Goal: Find specific page/section: Find specific page/section

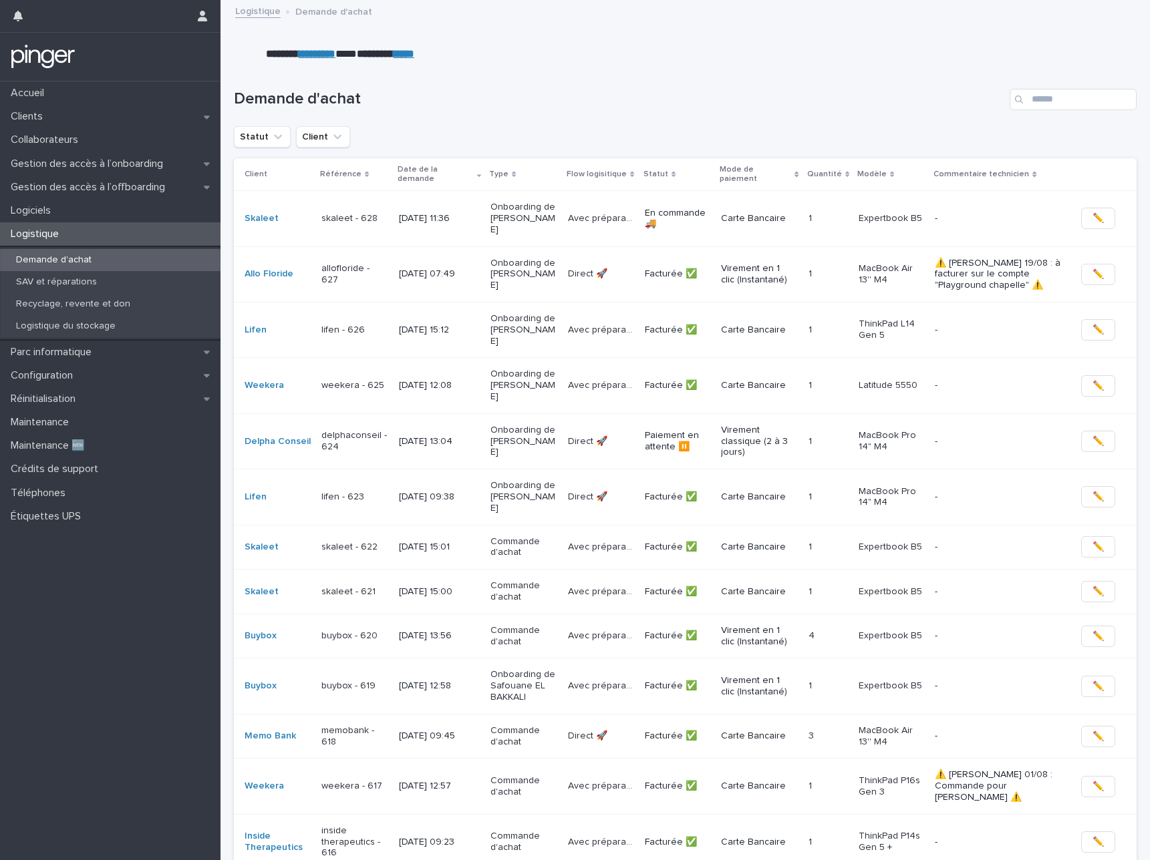
click at [322, 53] on strong "*********" at bounding box center [317, 54] width 37 height 10
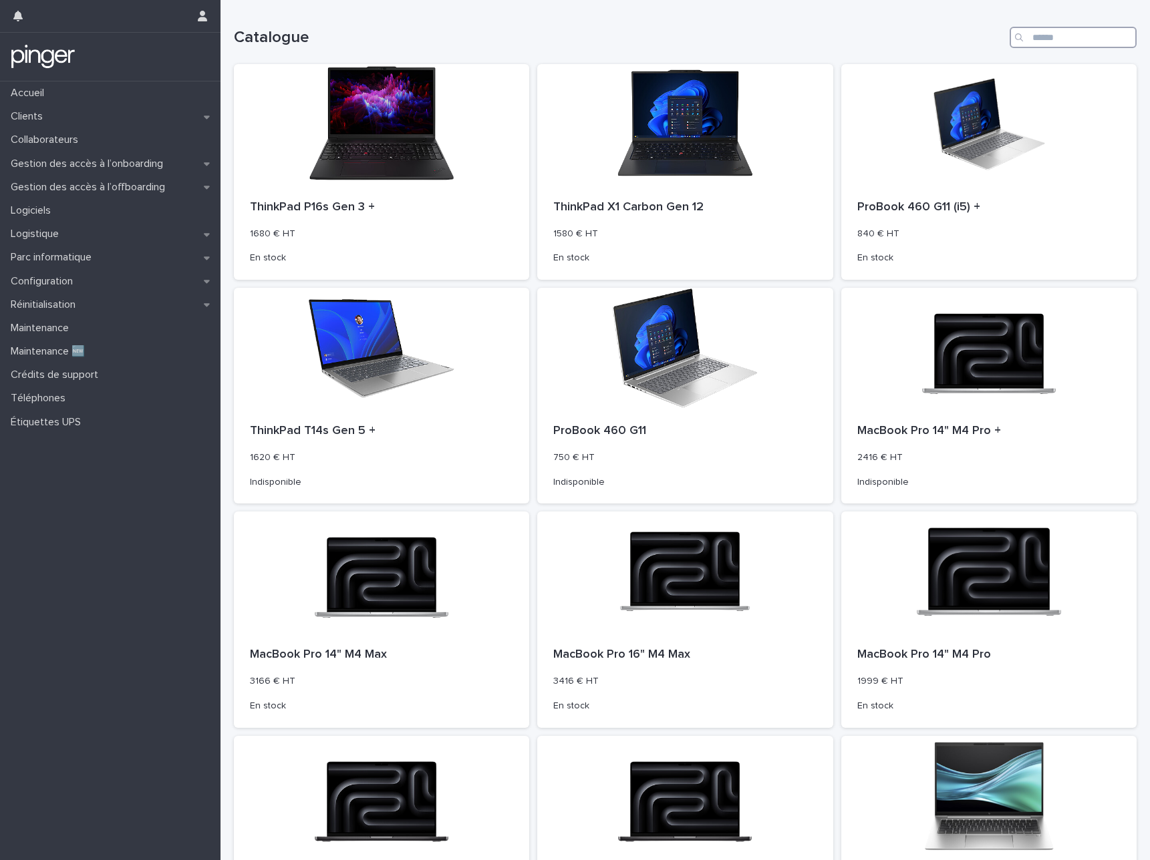
click at [1041, 35] on input "Search" at bounding box center [1072, 37] width 127 height 21
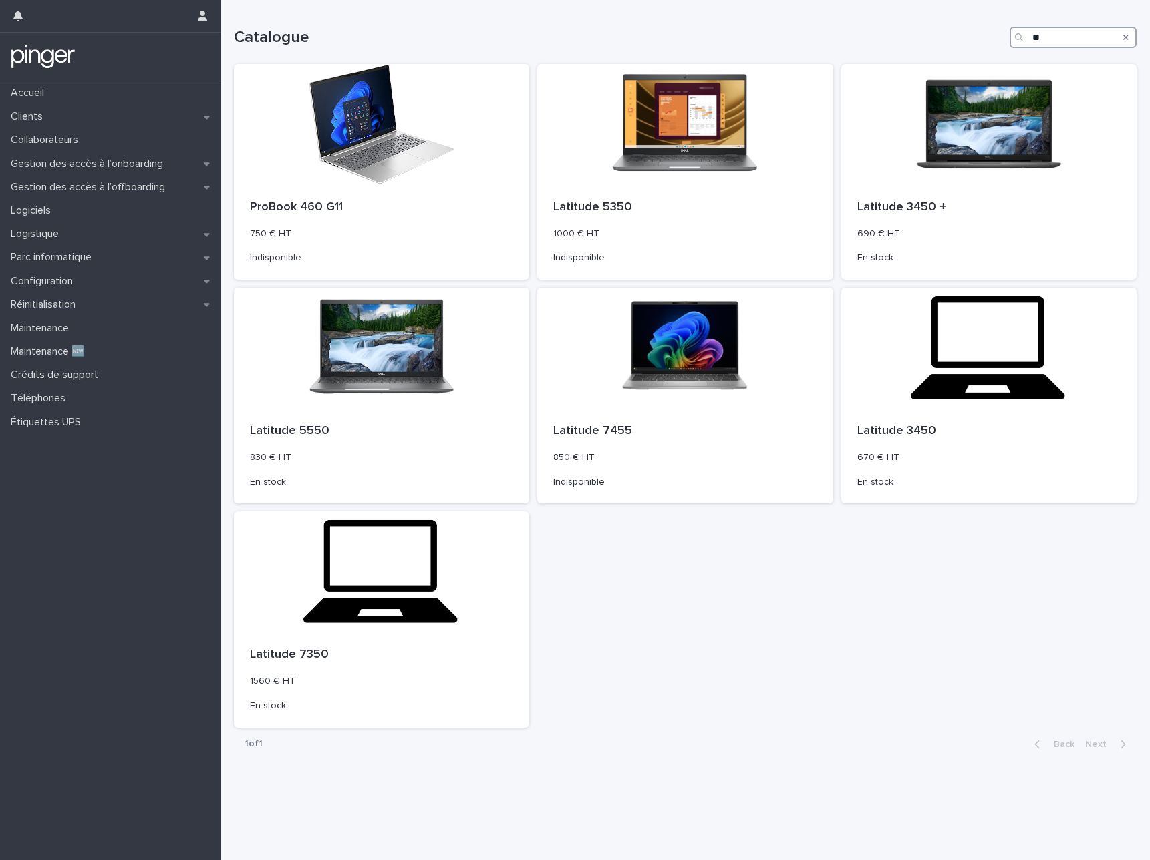
type input "*"
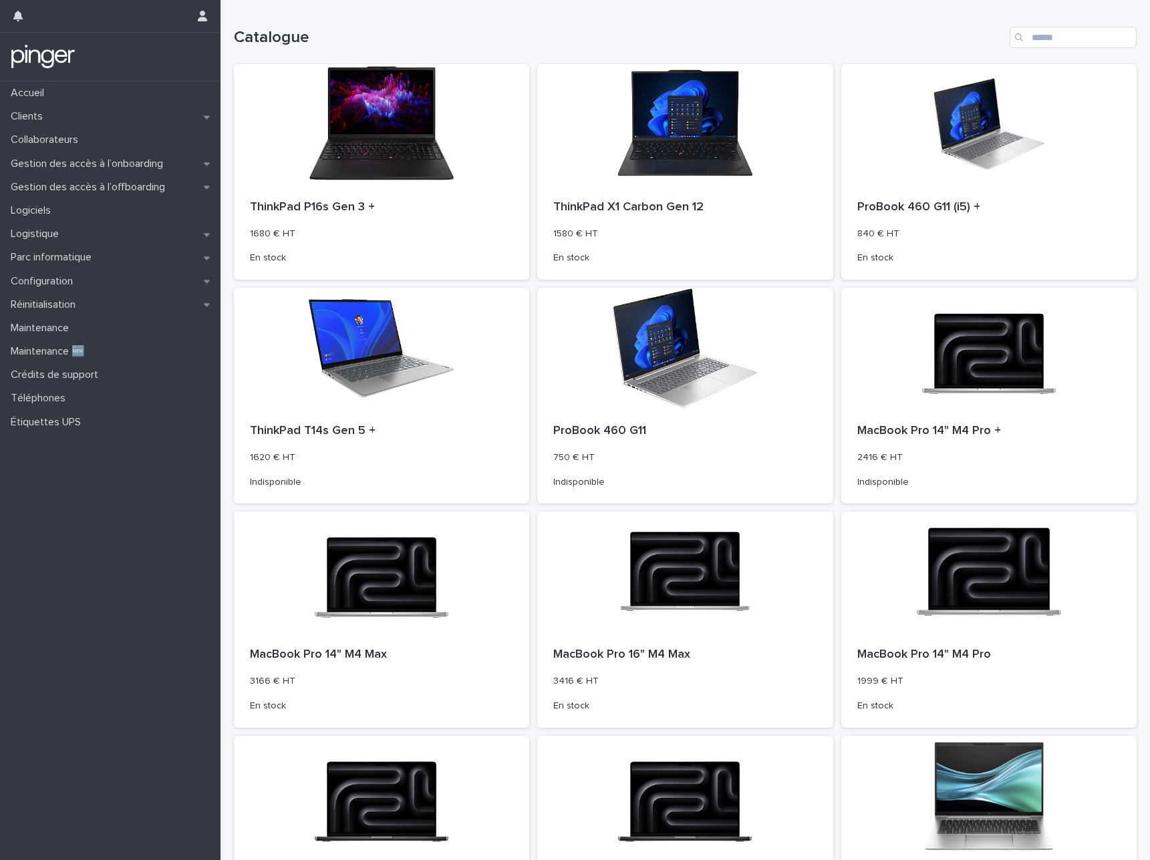
click at [864, 28] on h1 "Catalogue" at bounding box center [619, 37] width 770 height 19
